Goal: Find specific page/section: Find specific page/section

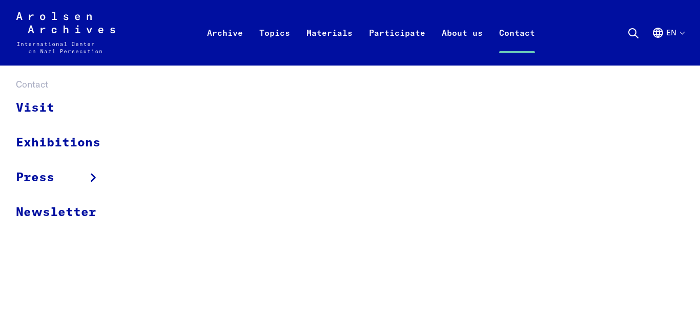
click at [524, 27] on link "Contact" at bounding box center [517, 45] width 52 height 41
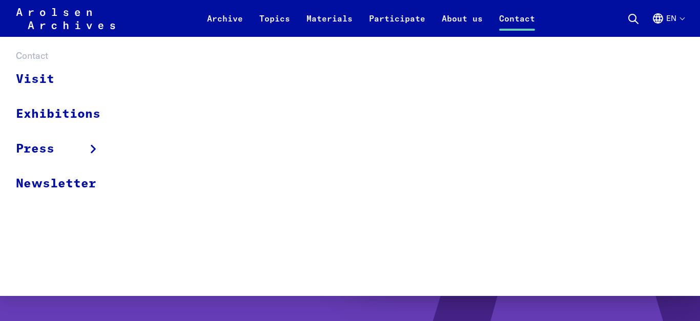
scroll to position [52, 0]
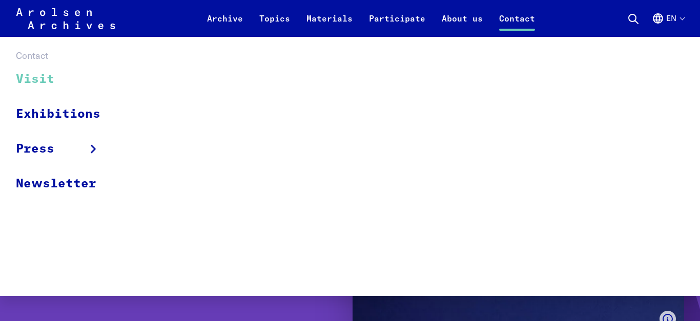
click at [39, 78] on link "Visit" at bounding box center [65, 79] width 98 height 34
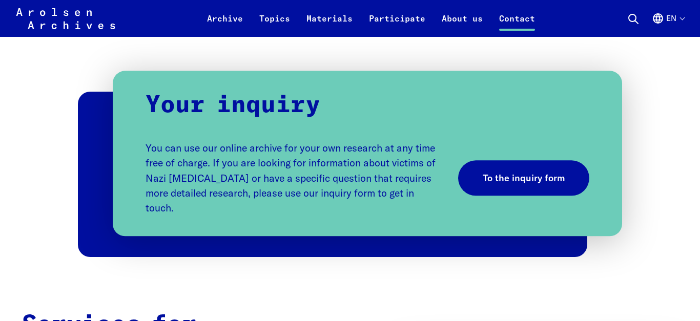
scroll to position [784, 0]
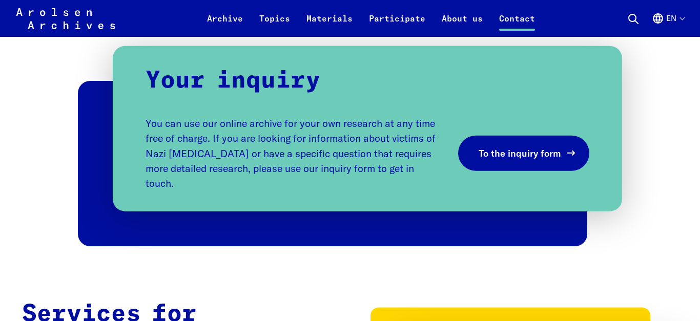
click at [537, 147] on span "To the inquiry form" at bounding box center [519, 153] width 82 height 14
